Goal: Complete application form

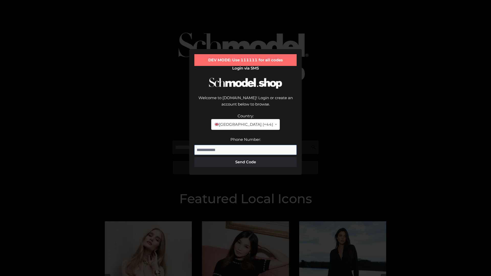
click at [245, 145] on input "Phone Number:" at bounding box center [245, 150] width 102 height 10
type input "**********"
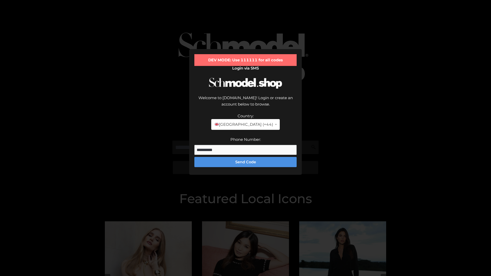
click at [245, 157] on button "Send Code" at bounding box center [245, 162] width 102 height 10
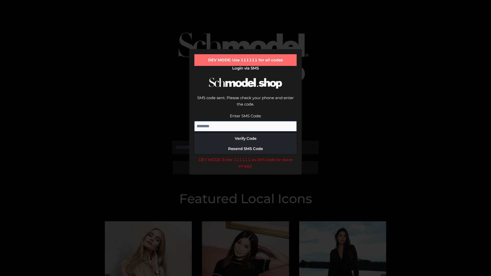
click at [245, 121] on input "Enter SMS Code:" at bounding box center [245, 126] width 102 height 10
type input "******"
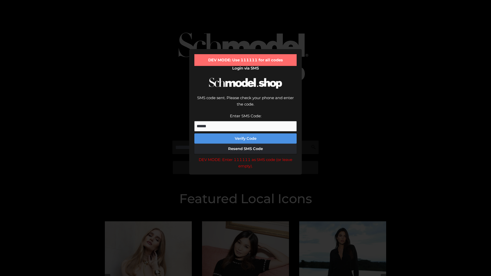
click at [245, 133] on button "Verify Code" at bounding box center [245, 138] width 102 height 10
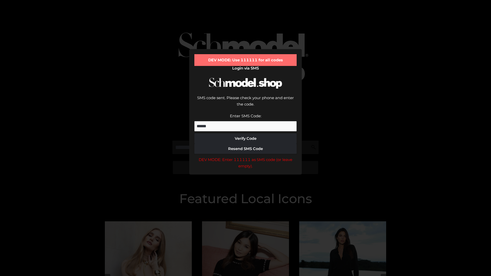
click at [245, 156] on div "DEV MODE: Enter 111111 as SMS code (or leave empty)." at bounding box center [245, 162] width 102 height 13
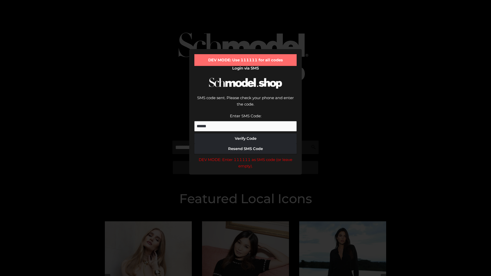
click at [245, 156] on div "DEV MODE: Enter 111111 as SMS code (or leave empty)." at bounding box center [245, 162] width 102 height 13
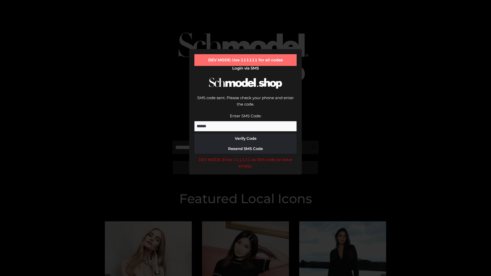
click at [245, 156] on div "DEV MODE: Enter 111111 as SMS code (or leave empty)." at bounding box center [245, 162] width 102 height 13
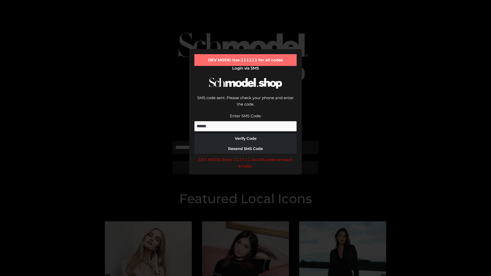
click at [245, 156] on div "DEV MODE: Enter 111111 as SMS code (or leave empty)." at bounding box center [245, 162] width 102 height 13
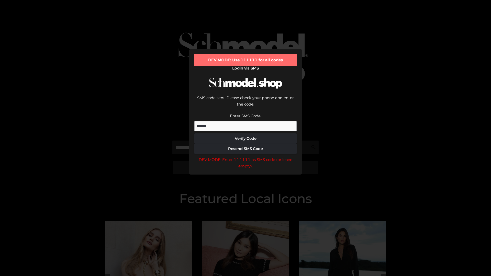
click at [245, 156] on div "DEV MODE: Enter 111111 as SMS code (or leave empty)." at bounding box center [245, 162] width 102 height 13
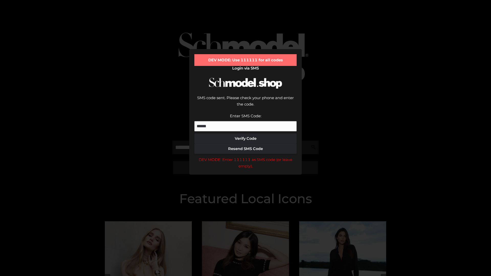
click at [245, 156] on div "DEV MODE: Enter 111111 as SMS code (or leave empty)." at bounding box center [245, 162] width 102 height 13
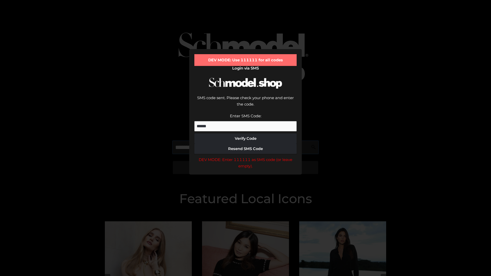
scroll to position [0, 26]
click at [245, 156] on div "DEV MODE: Enter 111111 as SMS code (or leave empty)." at bounding box center [245, 162] width 102 height 13
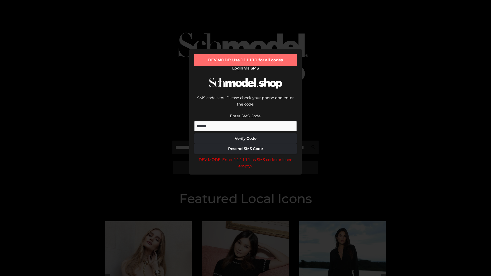
click at [245, 156] on div "DEV MODE: Enter 111111 as SMS code (or leave empty)." at bounding box center [245, 162] width 102 height 13
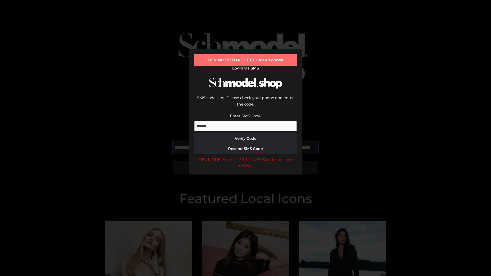
scroll to position [0, 56]
click at [245, 156] on div "DEV MODE: Enter 111111 as SMS code (or leave empty)." at bounding box center [245, 162] width 102 height 13
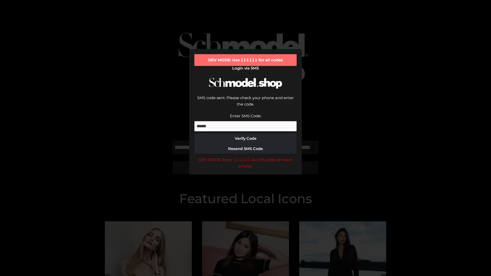
click at [245, 156] on div "DEV MODE: Enter 111111 as SMS code (or leave empty)." at bounding box center [245, 162] width 102 height 13
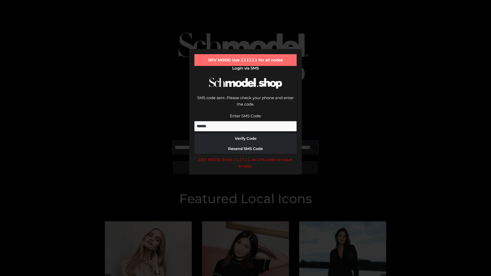
scroll to position [0, 87]
click at [245, 156] on div "DEV MODE: Enter 111111 as SMS code (or leave empty)." at bounding box center [245, 162] width 102 height 13
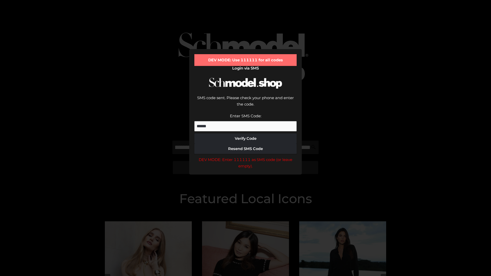
click at [245, 156] on div "DEV MODE: Enter 111111 as SMS code (or leave empty)." at bounding box center [245, 162] width 102 height 13
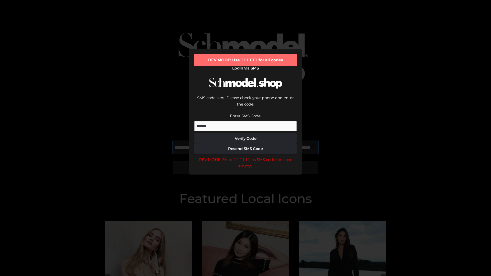
scroll to position [0, 119]
click at [245, 156] on div "DEV MODE: Enter 111111 as SMS code (or leave empty)." at bounding box center [245, 162] width 102 height 13
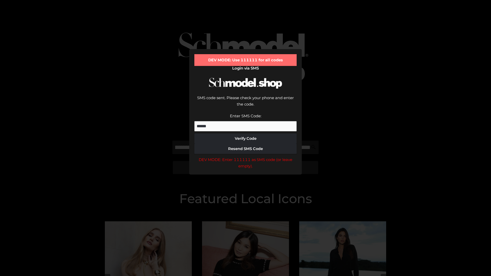
click at [245, 156] on div "DEV MODE: Enter 111111 as SMS code (or leave empty)." at bounding box center [245, 162] width 102 height 13
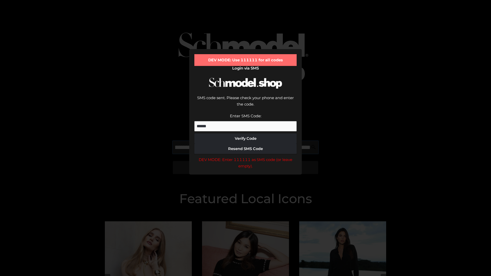
scroll to position [0, 148]
click at [245, 156] on div "DEV MODE: Enter 111111 as SMS code (or leave empty)." at bounding box center [245, 162] width 102 height 13
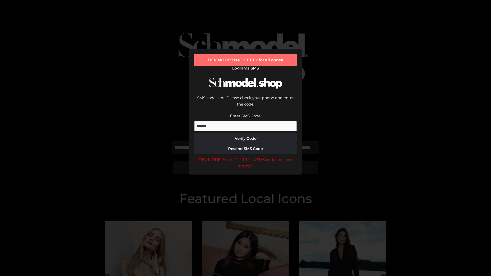
click at [245, 156] on div "DEV MODE: Enter 111111 as SMS code (or leave empty)." at bounding box center [245, 162] width 102 height 13
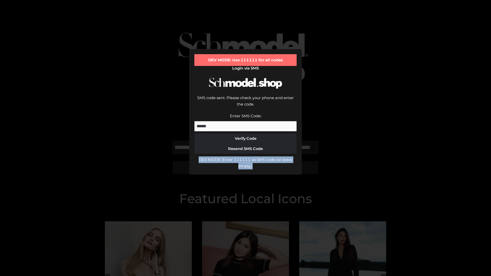
scroll to position [0, 0]
type input "**********"
